Goal: Navigation & Orientation: Locate item on page

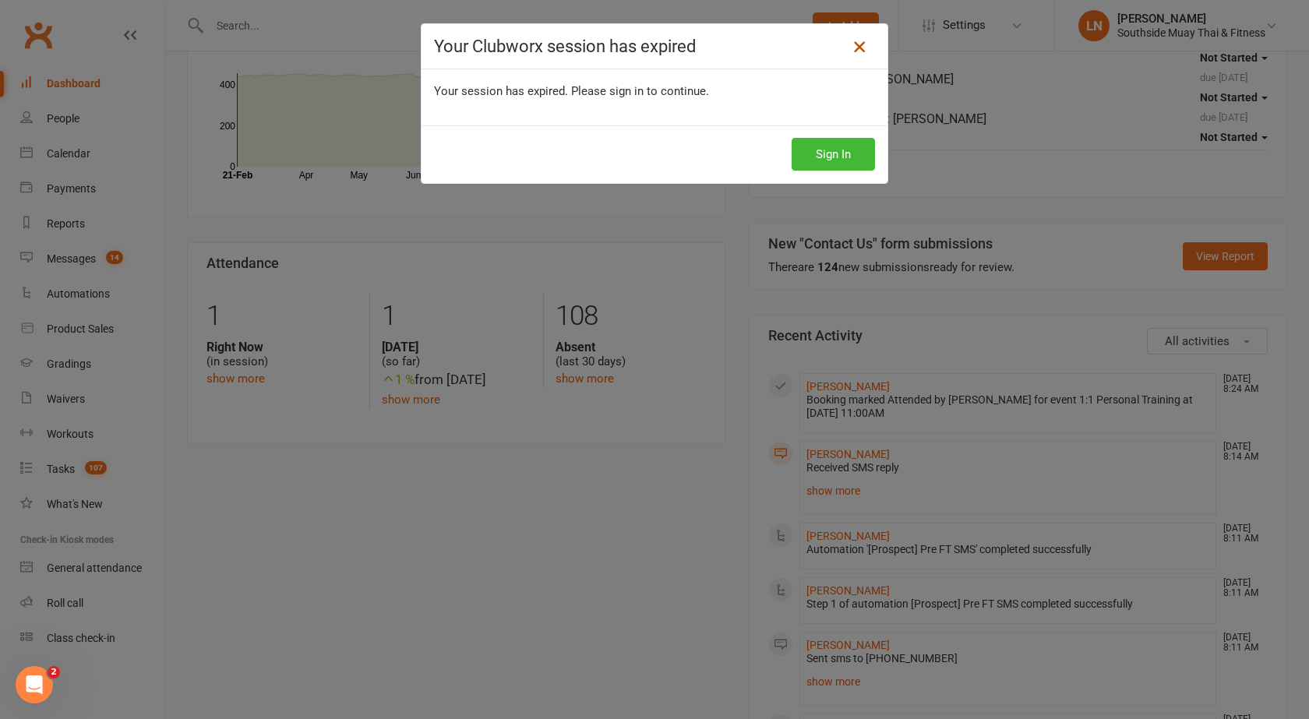
click at [858, 48] on icon at bounding box center [859, 46] width 19 height 19
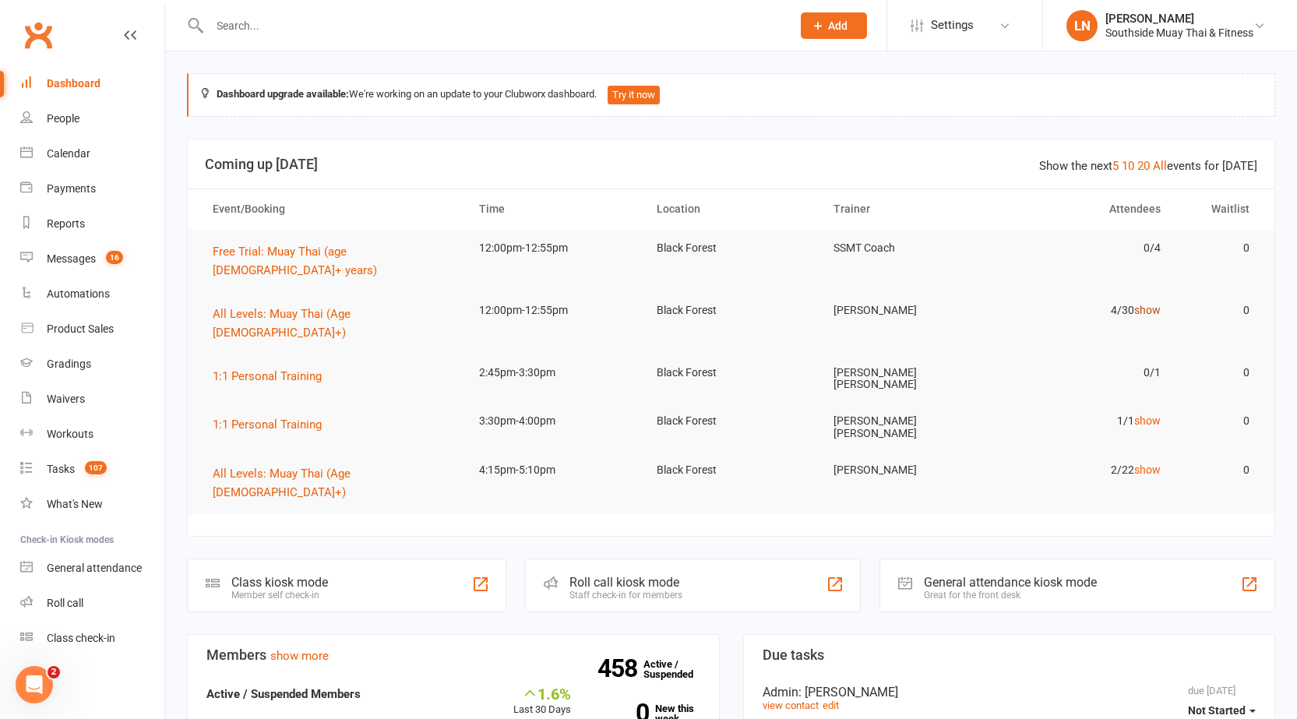
click at [1148, 304] on link "show" at bounding box center [1147, 310] width 26 height 12
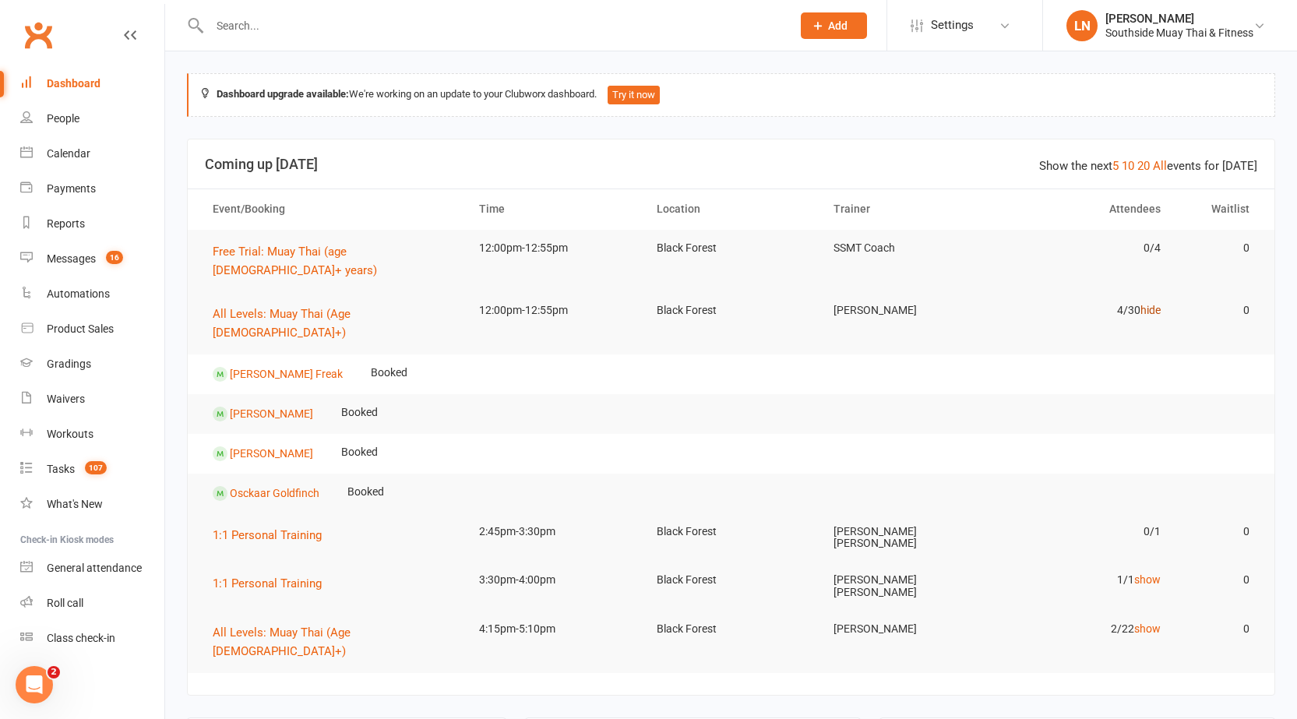
click at [1148, 304] on link "hide" at bounding box center [1150, 310] width 20 height 12
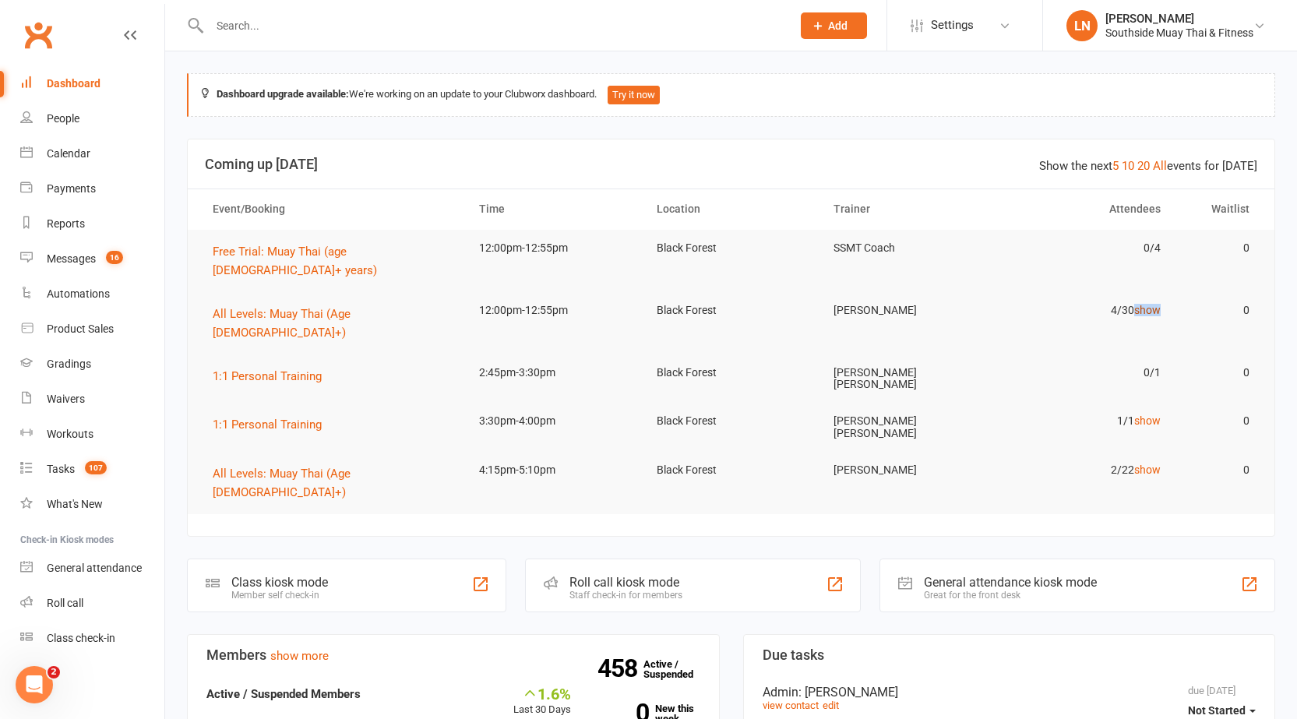
click at [1148, 304] on link "show" at bounding box center [1147, 310] width 26 height 12
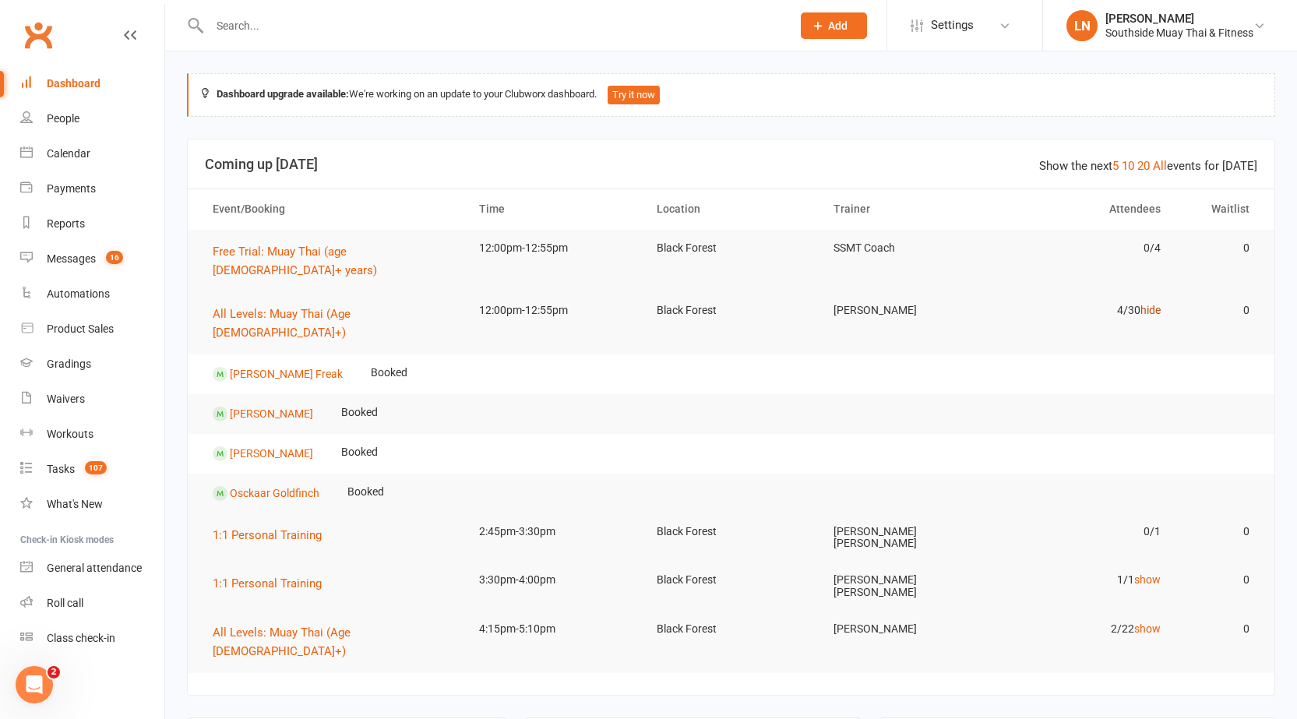
click at [1148, 304] on link "hide" at bounding box center [1150, 310] width 20 height 12
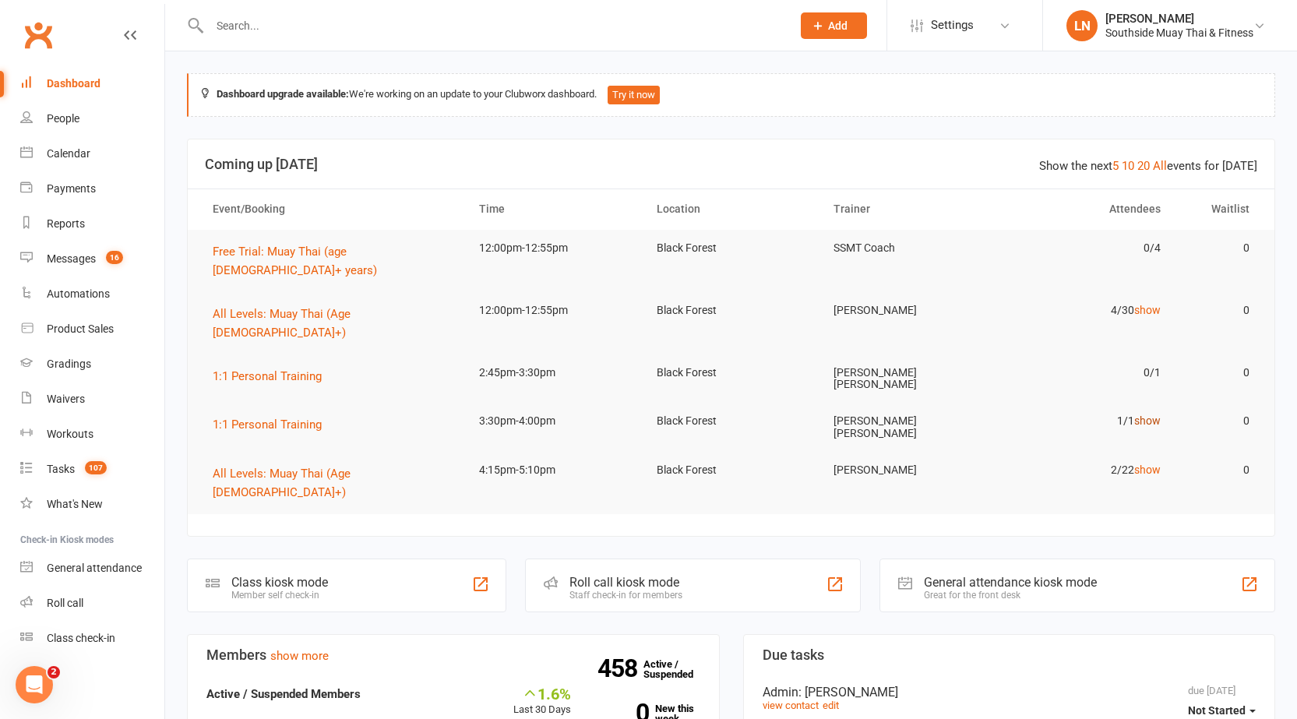
click at [1150, 414] on link "show" at bounding box center [1147, 420] width 26 height 12
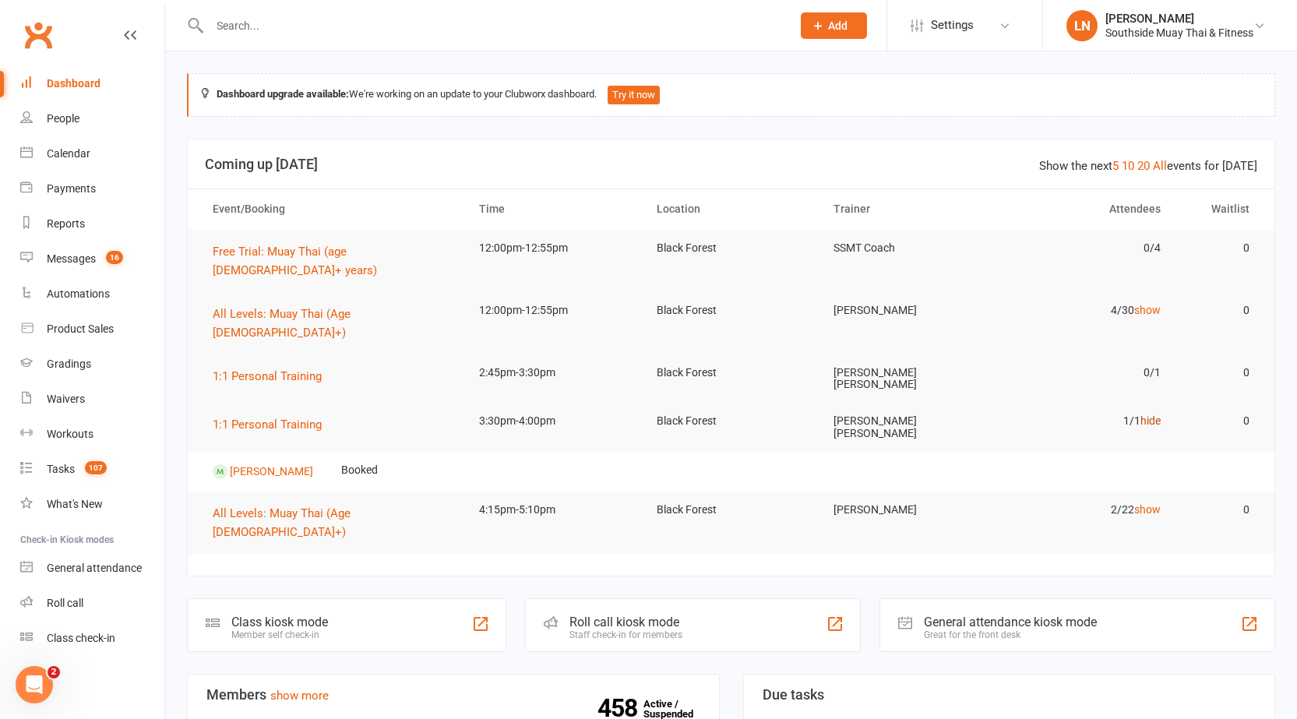
click at [1149, 414] on link "hide" at bounding box center [1150, 420] width 20 height 12
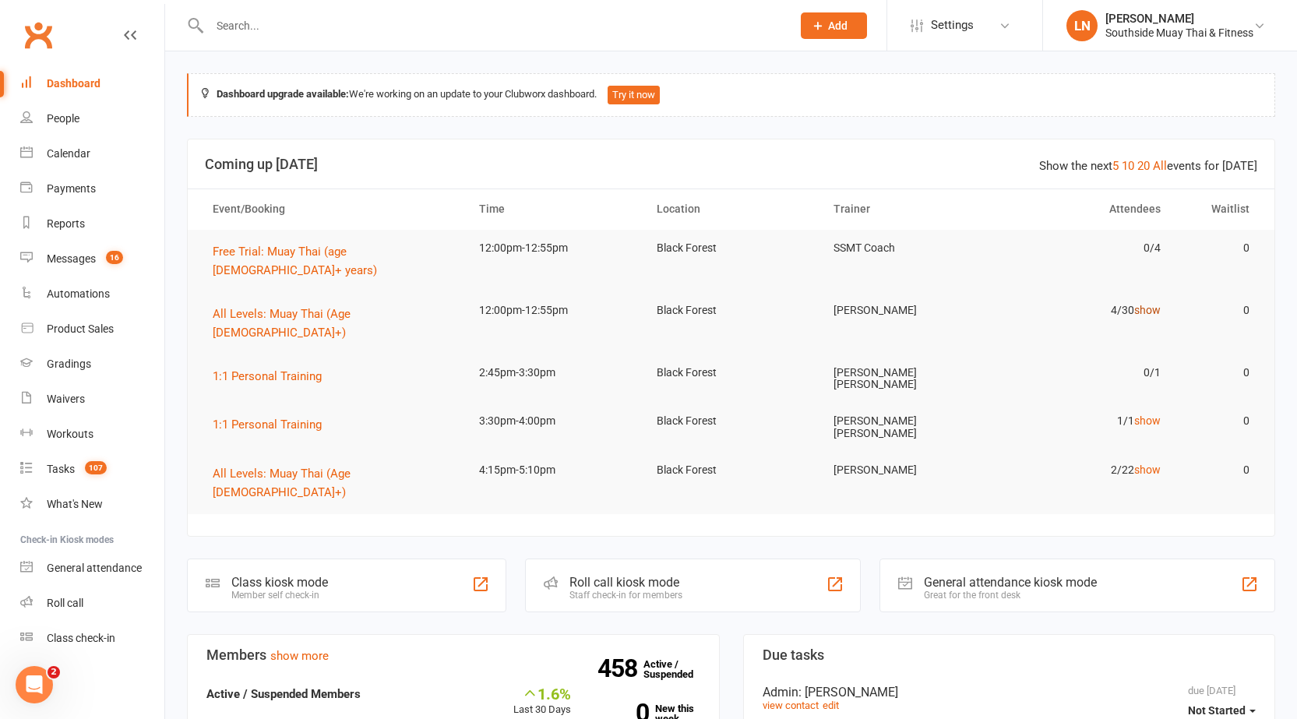
click at [1147, 304] on link "show" at bounding box center [1147, 310] width 26 height 12
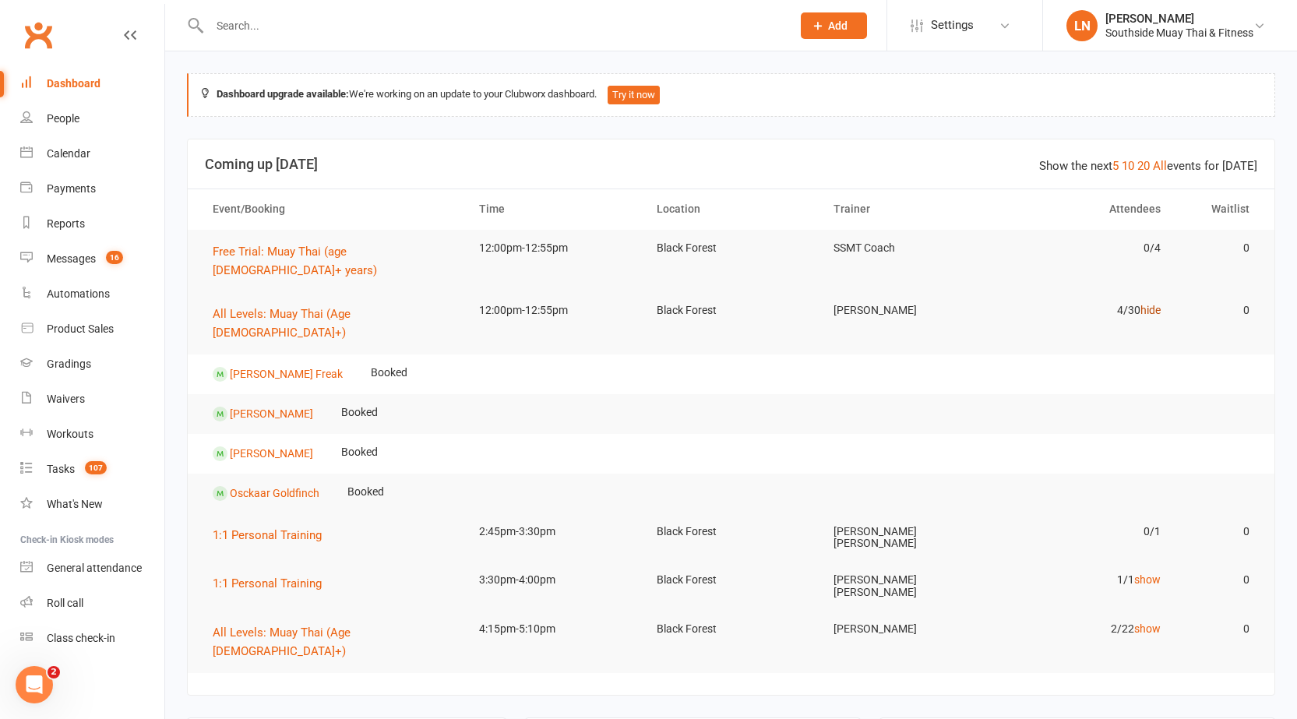
click at [1149, 304] on link "hide" at bounding box center [1150, 310] width 20 height 12
